Goal: Task Accomplishment & Management: Manage account settings

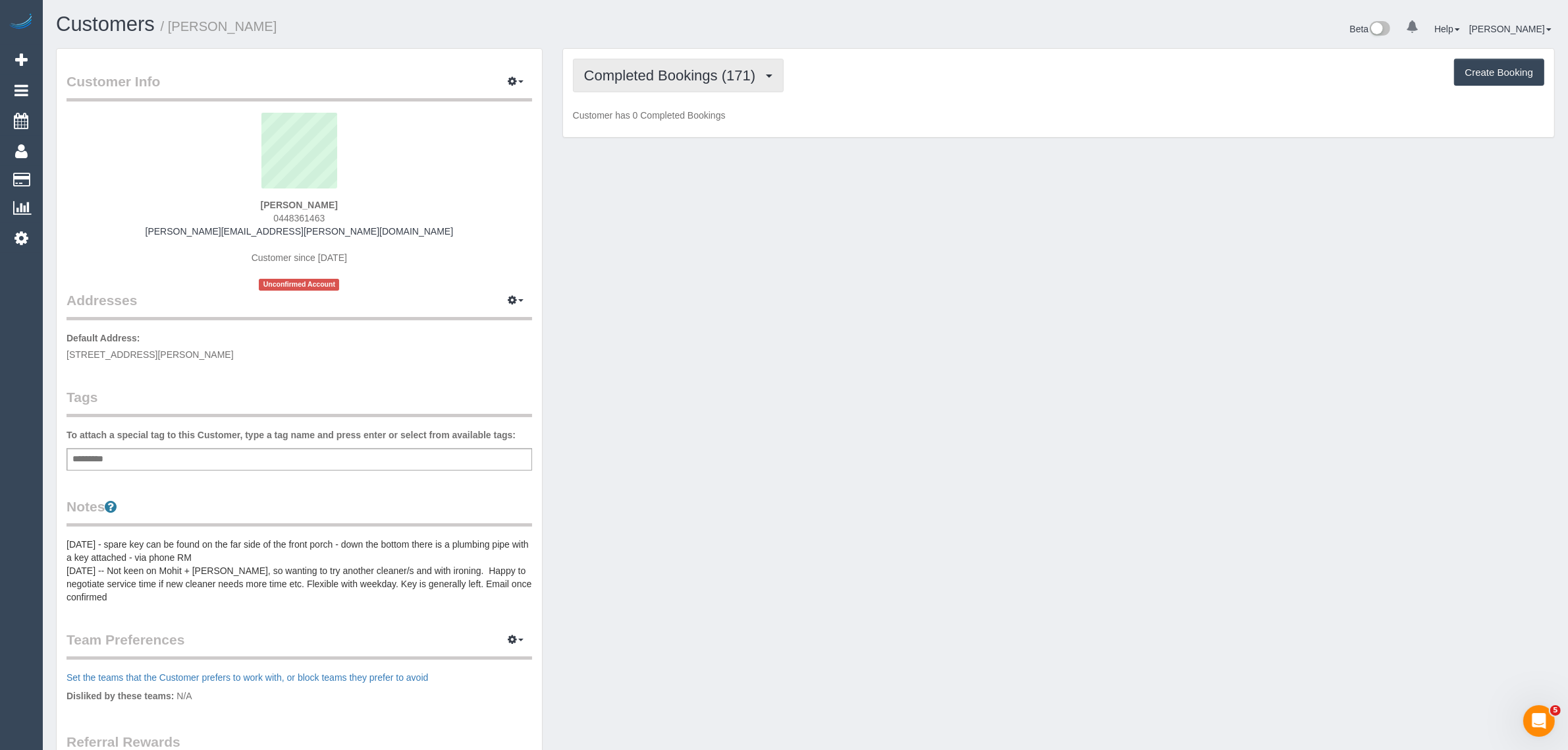
click at [660, 81] on span "Completed Bookings (171)" at bounding box center [673, 75] width 178 height 17
drag, startPoint x: 645, startPoint y: 130, endPoint x: 739, endPoint y: 170, distance: 102.2
click at [645, 130] on link "Upcoming Bookings (11)" at bounding box center [647, 123] width 148 height 17
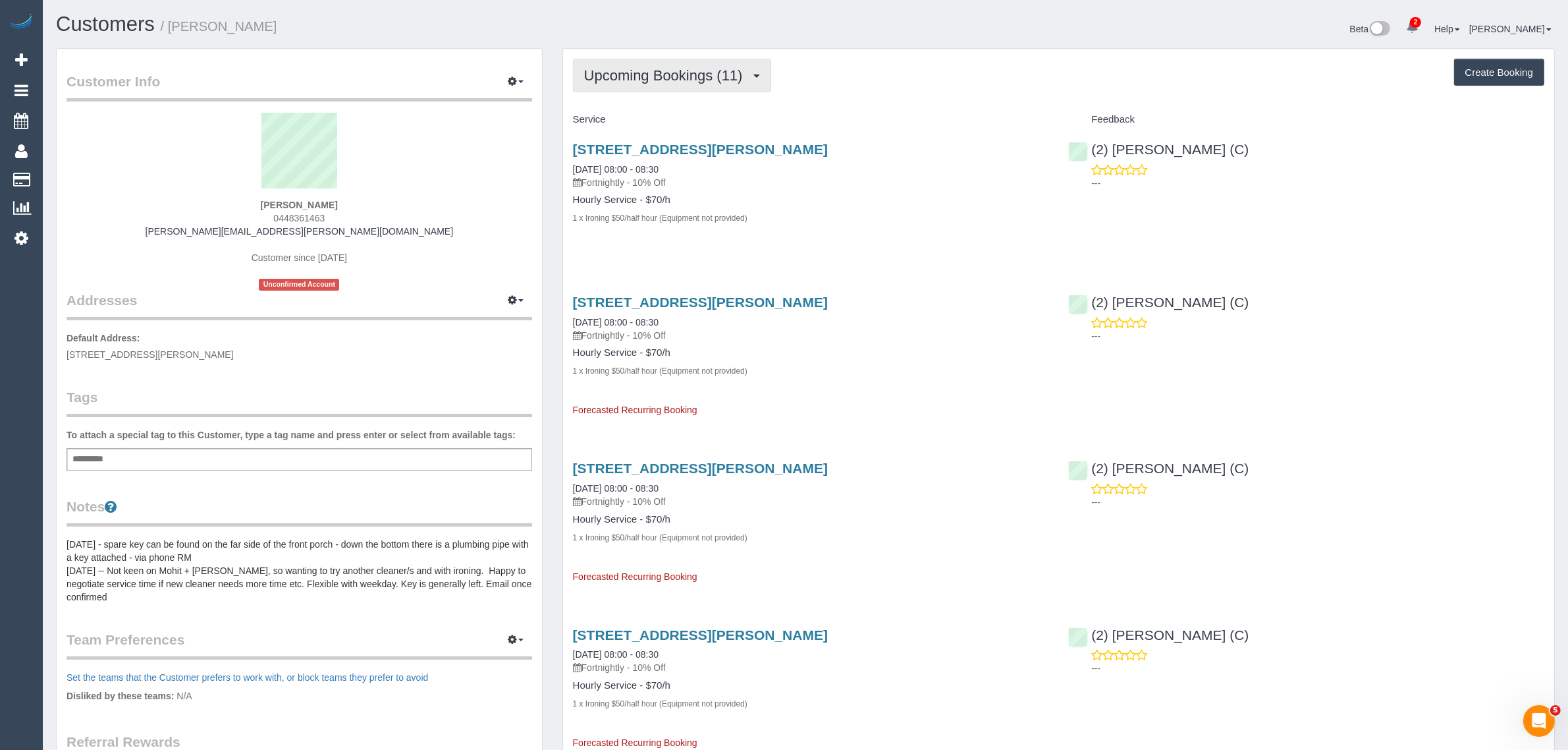
click at [644, 70] on span "Upcoming Bookings (11)" at bounding box center [667, 75] width 165 height 17
click at [460, 185] on sui-profile-pic at bounding box center [299, 155] width 446 height 86
drag, startPoint x: 340, startPoint y: 218, endPoint x: 273, endPoint y: 219, distance: 67.0
click at [273, 219] on div "John Andrew 0448361463 john.andrew@gmail.com Customer since 2018 Unconfirmed Ac…" at bounding box center [299, 201] width 466 height 178
copy span "0448361463"
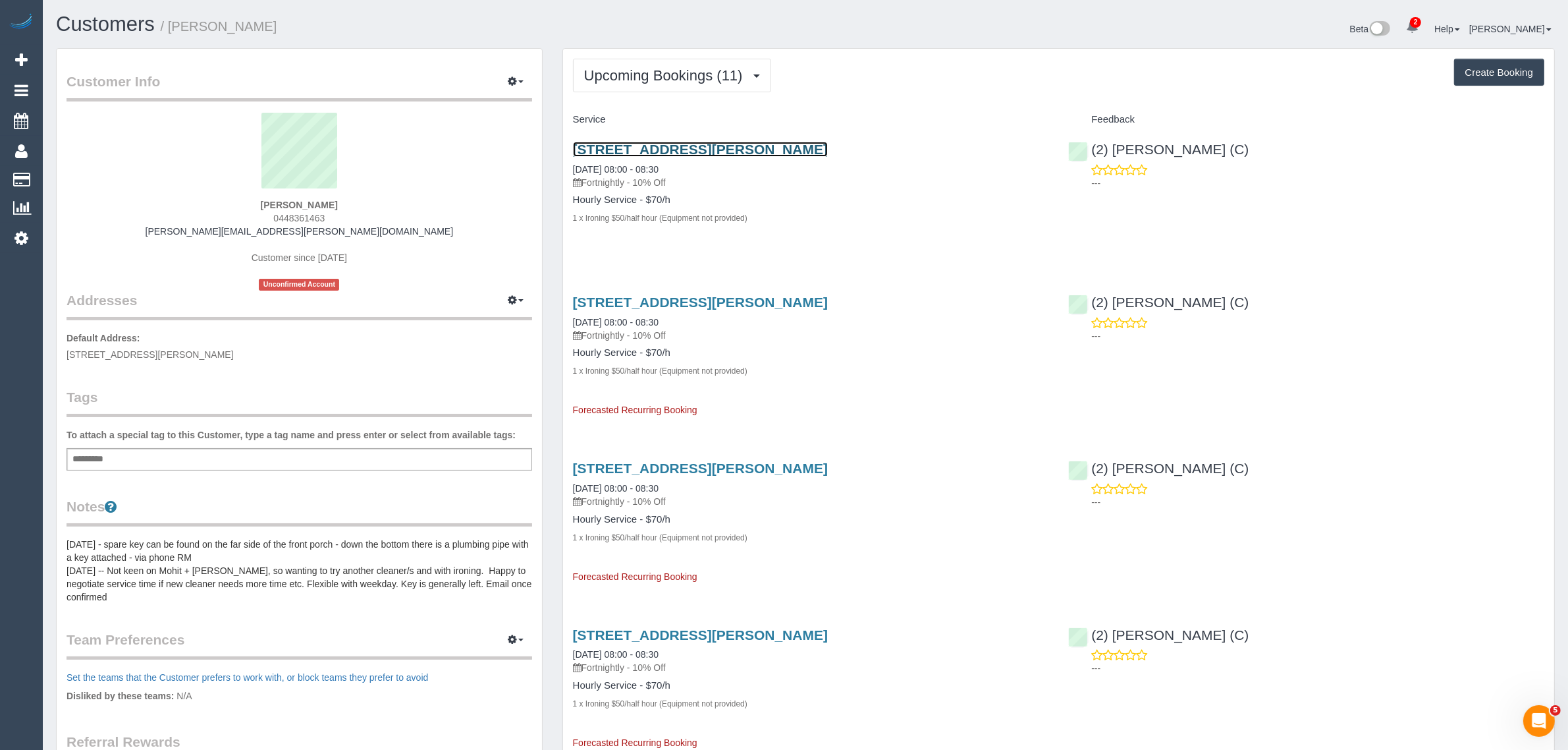
click at [623, 145] on link "127 Charles Street, Abbotsford, VIC 3067" at bounding box center [700, 149] width 255 height 15
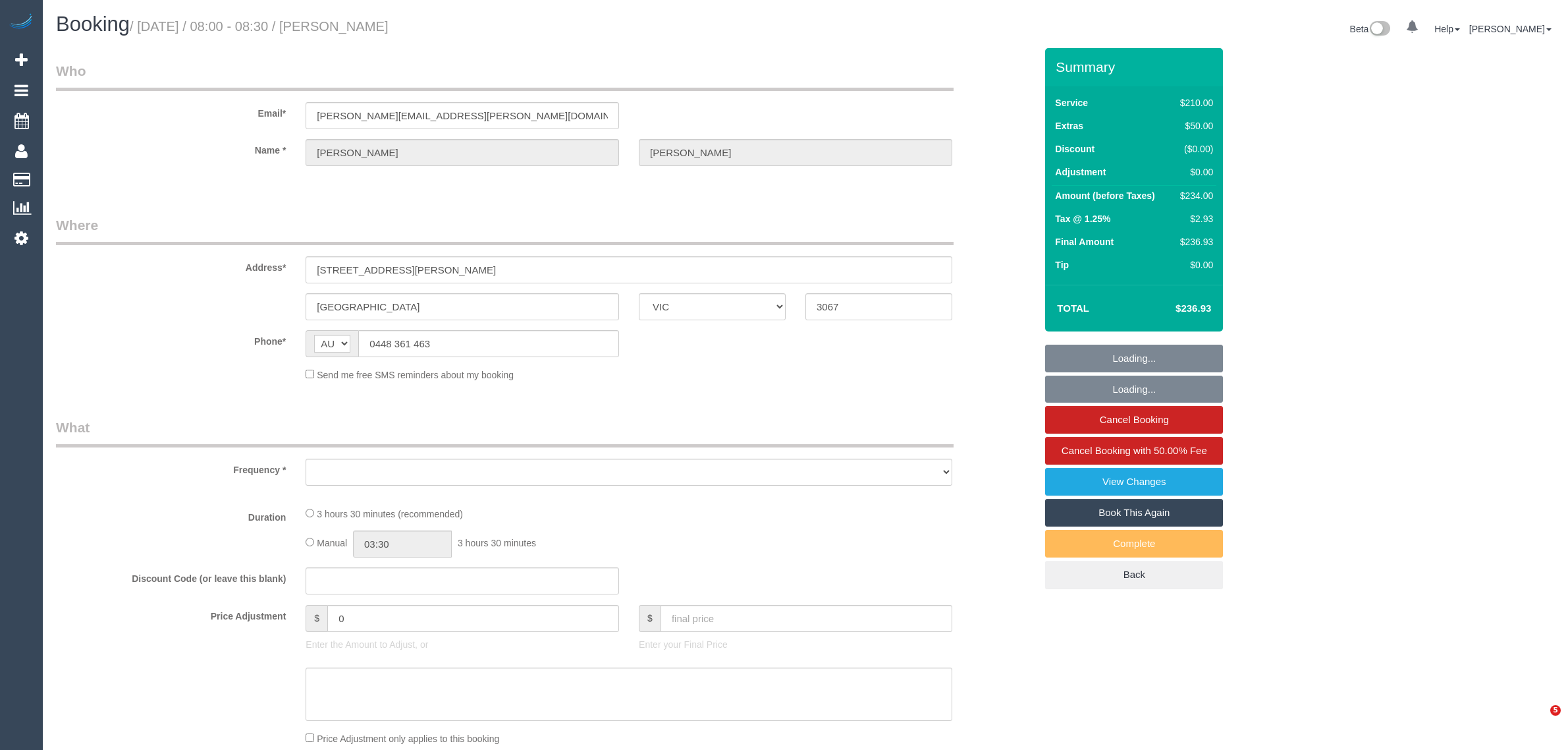
select select "VIC"
select select "string:stripe-pm_1FBrUa2GScqysDRVeWtMrPhV"
select select "180"
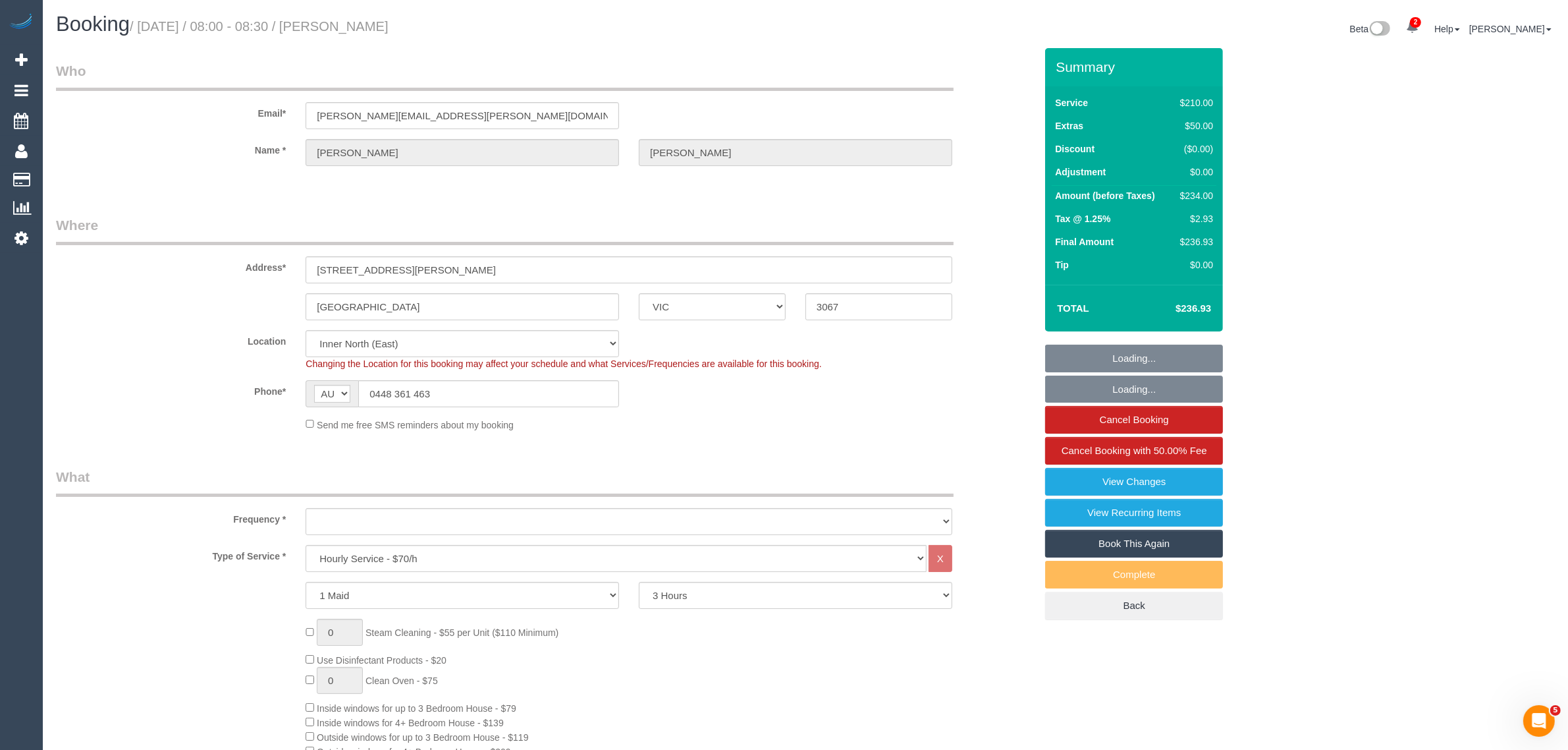
select select "object:730"
select select "number:32"
select select "object:1653"
